Goal: Task Accomplishment & Management: Use online tool/utility

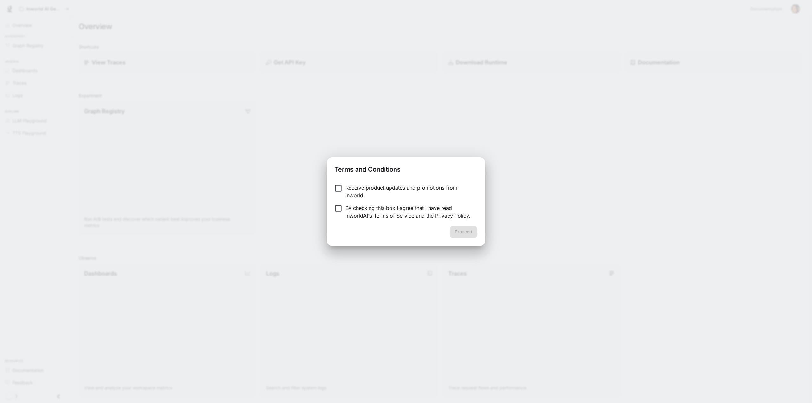
click at [358, 188] on p "Receive product updates and promotions from Inworld." at bounding box center [408, 191] width 127 height 15
click at [353, 208] on p "By checking this box I agree that I have read InworldAI's Terms of Service and …" at bounding box center [408, 211] width 127 height 15
click at [468, 231] on button "Proceed" at bounding box center [463, 232] width 28 height 13
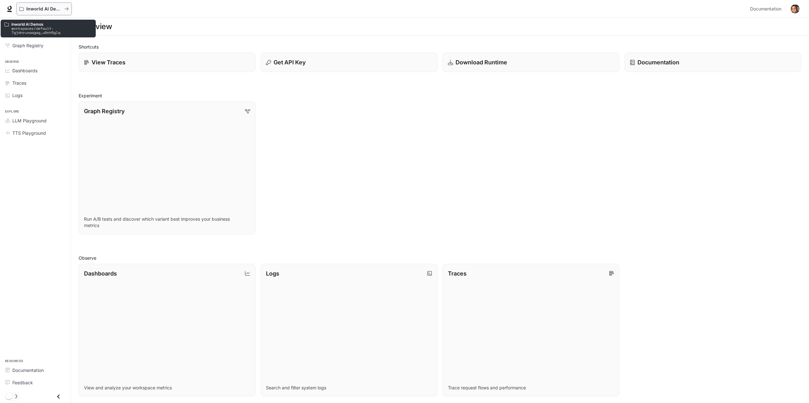
click at [50, 10] on p "Inworld AI Demos" at bounding box center [44, 8] width 36 height 5
click at [32, 121] on span "LLM Playground" at bounding box center [29, 120] width 34 height 7
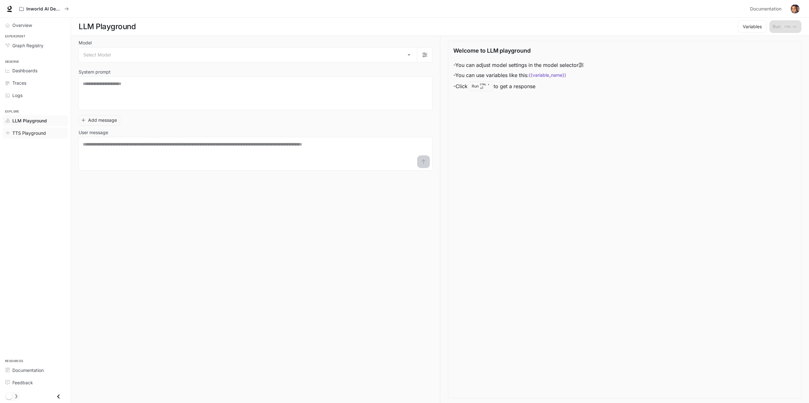
click at [28, 134] on span "TTS Playground" at bounding box center [29, 133] width 34 height 7
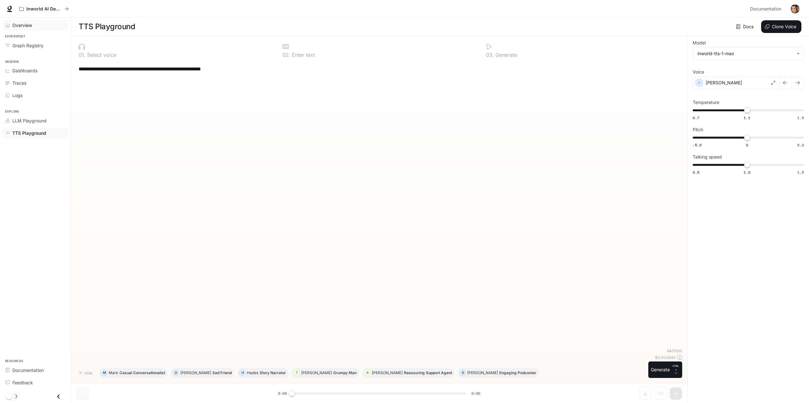
click at [25, 24] on span "Overview" at bounding box center [22, 25] width 20 height 7
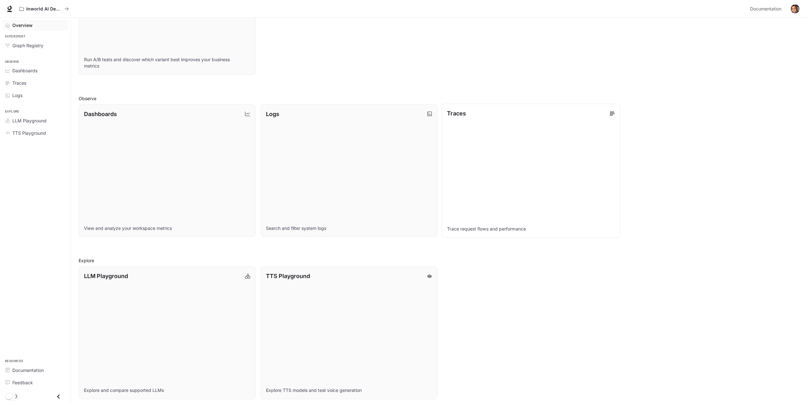
scroll to position [163, 0]
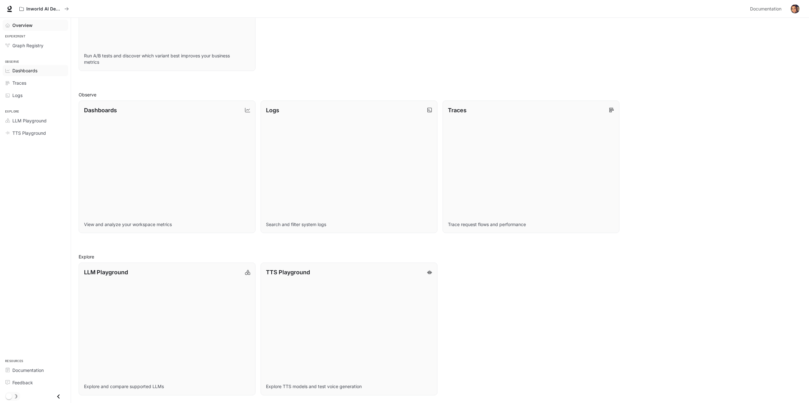
click at [38, 72] on div "Dashboards" at bounding box center [38, 70] width 53 height 7
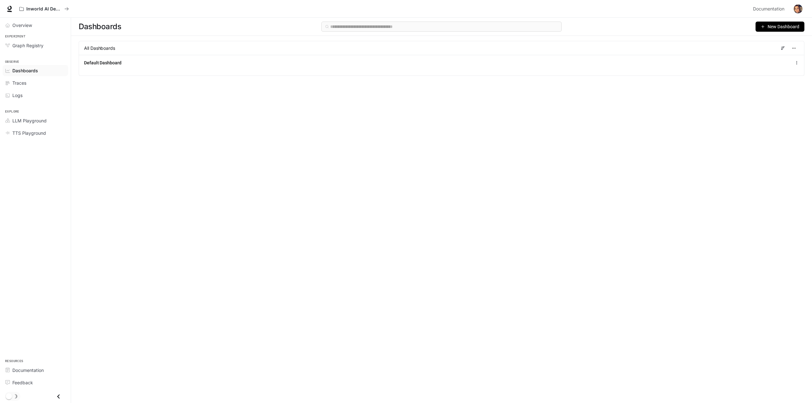
click at [769, 27] on span "New Dashboard" at bounding box center [783, 26] width 32 height 7
click at [780, 37] on div "Create dashboard" at bounding box center [772, 40] width 53 height 7
